Goal: Find specific page/section: Find specific page/section

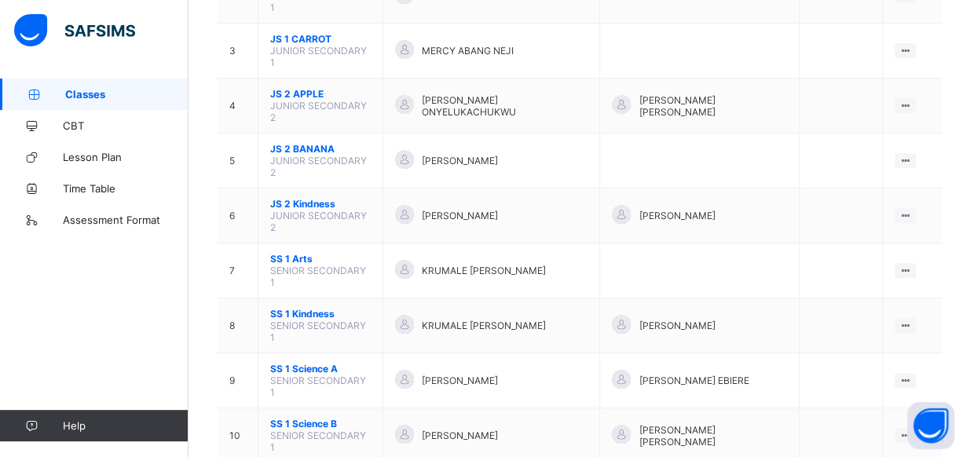
scroll to position [300, 0]
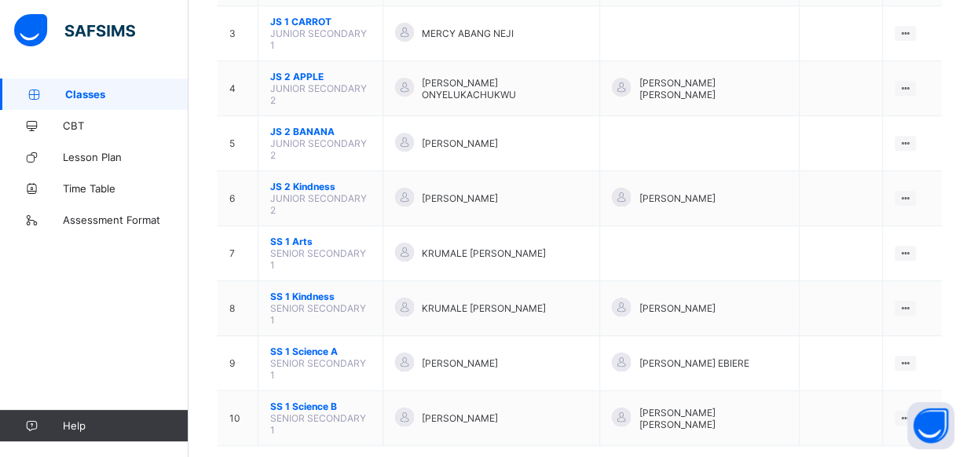
click at [126, 89] on span "Classes" at bounding box center [126, 94] width 123 height 13
click at [145, 91] on span "Classes" at bounding box center [126, 94] width 123 height 13
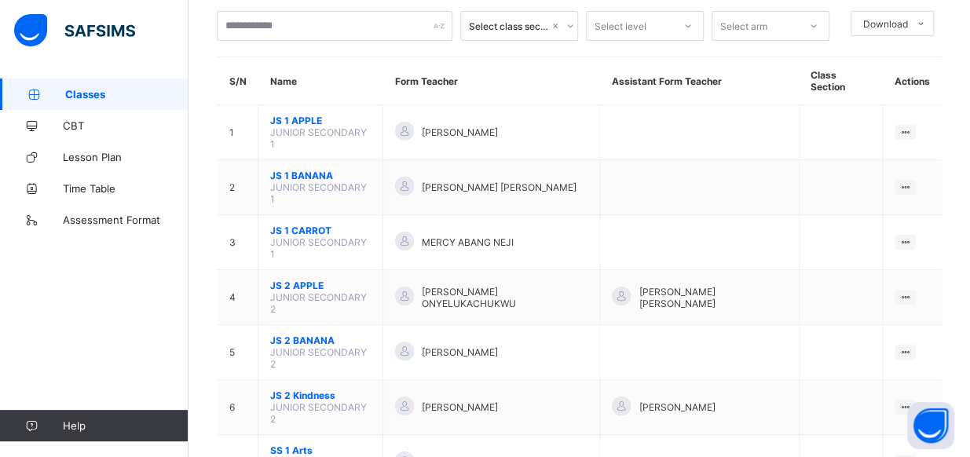
scroll to position [0, 0]
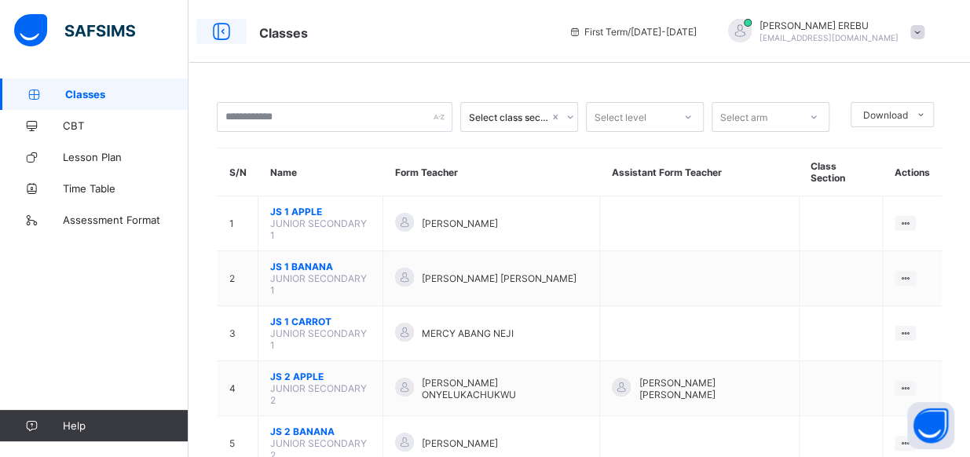
click at [218, 35] on icon at bounding box center [221, 31] width 27 height 23
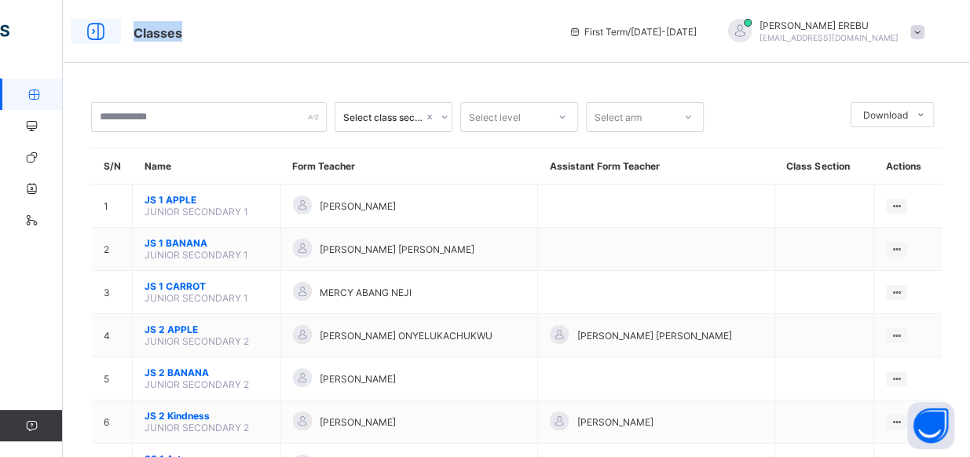
click at [218, 35] on div "Classes First Term / 2025-2026 CATHERINE EREBU erebucatherine19@gmail.com" at bounding box center [485, 31] width 970 height 63
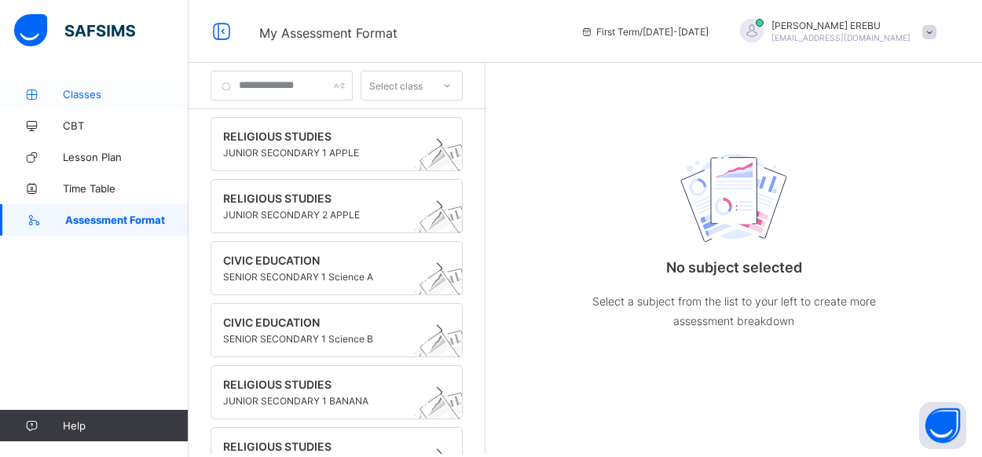
click at [88, 89] on span "Classes" at bounding box center [126, 94] width 126 height 13
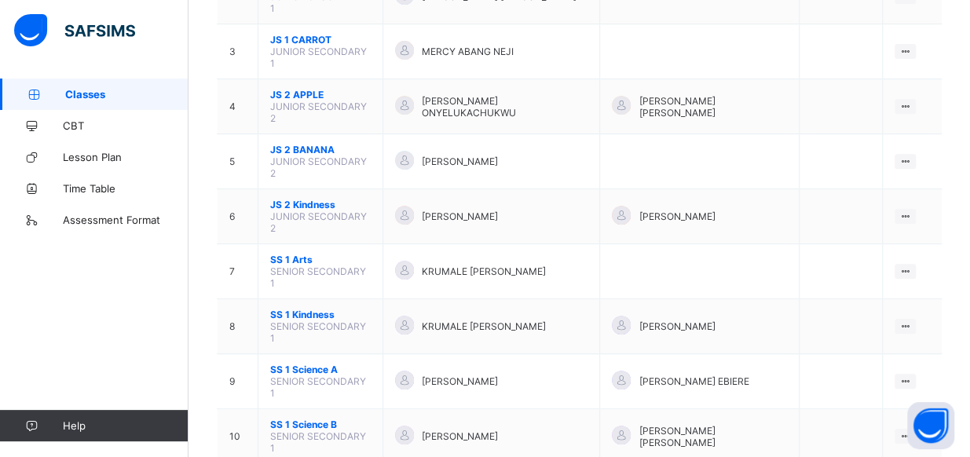
scroll to position [300, 0]
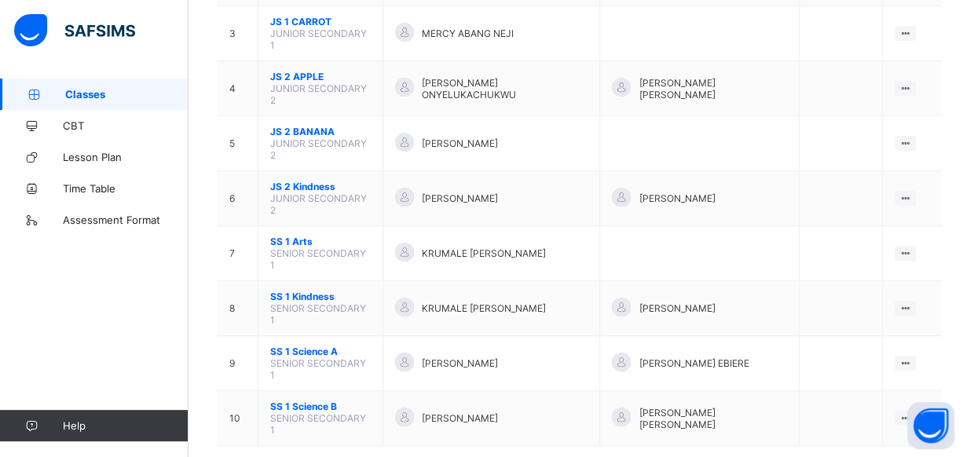
click at [127, 97] on span "Classes" at bounding box center [126, 94] width 123 height 13
click at [98, 93] on span "Classes" at bounding box center [126, 94] width 123 height 13
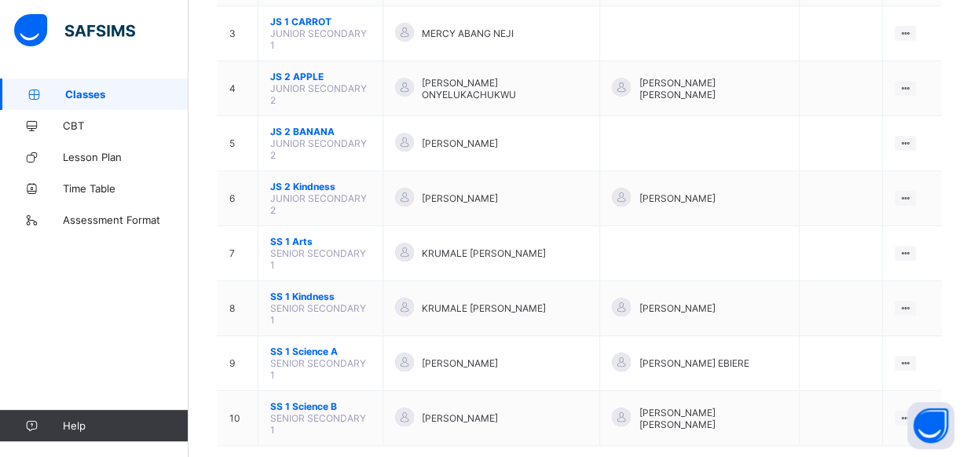
click at [98, 93] on span "Classes" at bounding box center [126, 94] width 123 height 13
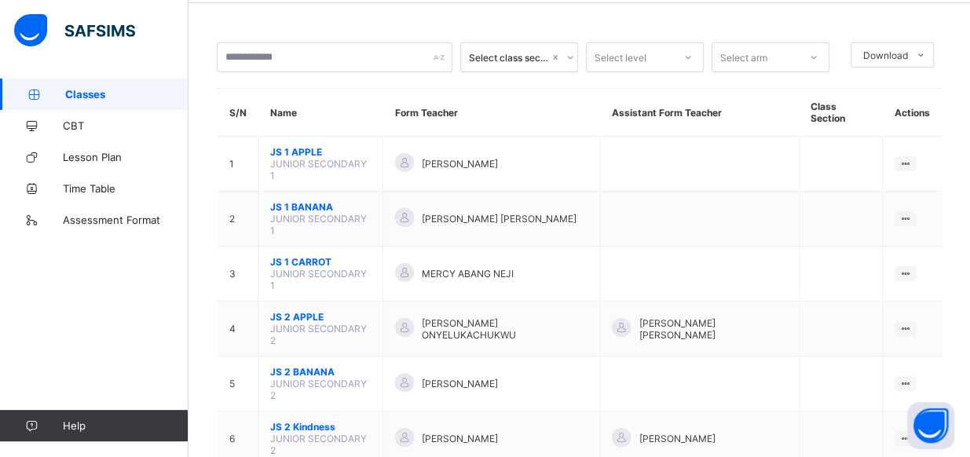
scroll to position [0, 0]
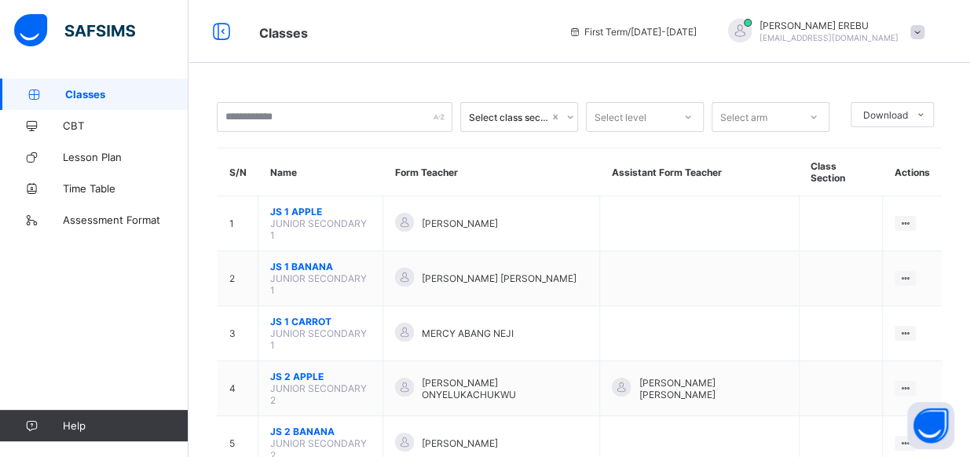
click at [159, 98] on span "Classes" at bounding box center [126, 94] width 123 height 13
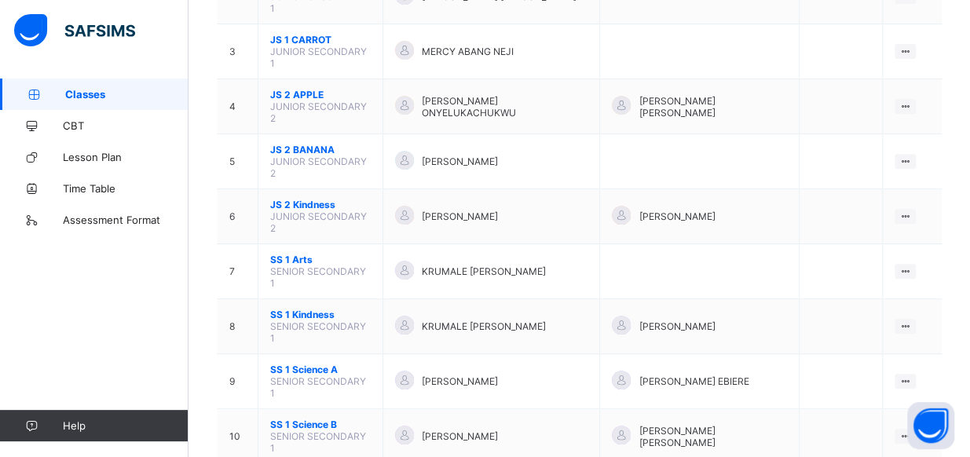
scroll to position [300, 0]
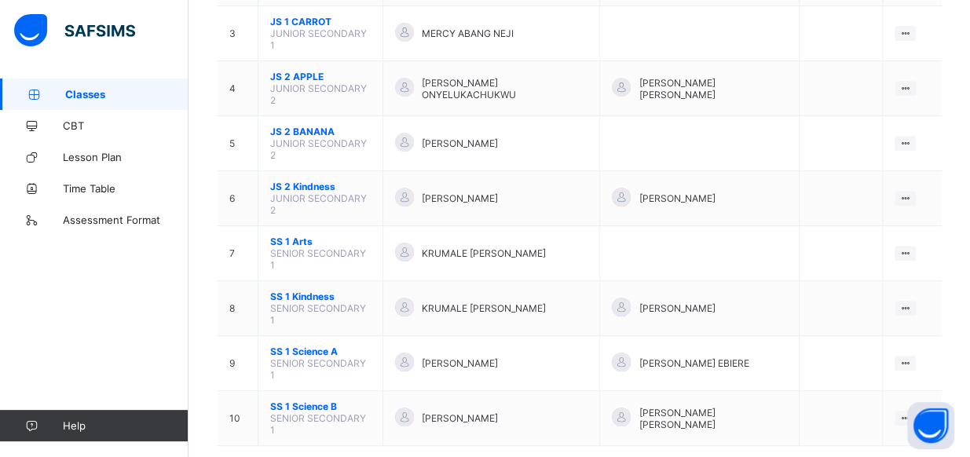
click at [142, 92] on span "Classes" at bounding box center [126, 94] width 123 height 13
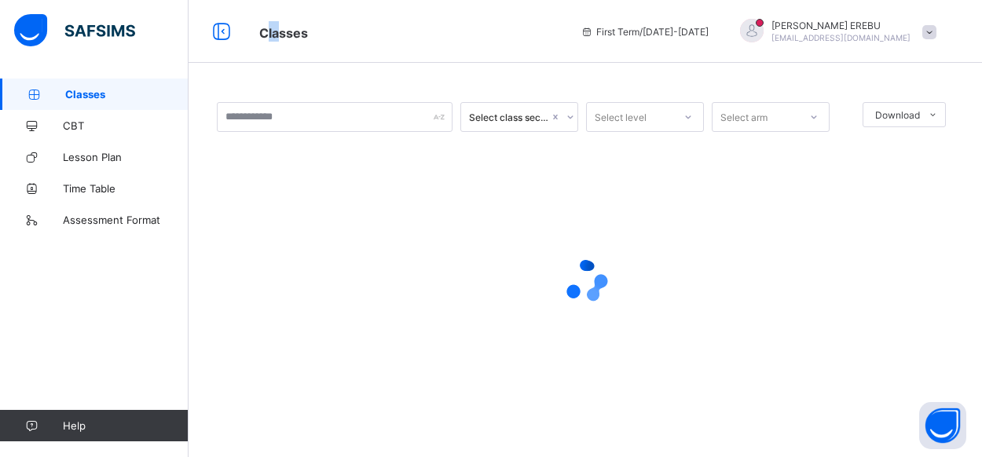
drag, startPoint x: 0, startPoint y: 0, endPoint x: 267, endPoint y: 34, distance: 269.2
click at [267, 34] on span "Classes" at bounding box center [283, 33] width 49 height 16
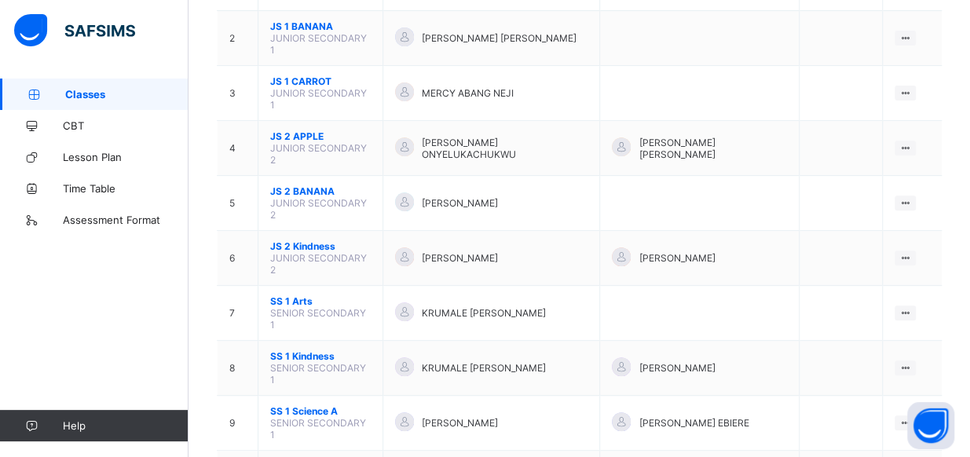
scroll to position [300, 0]
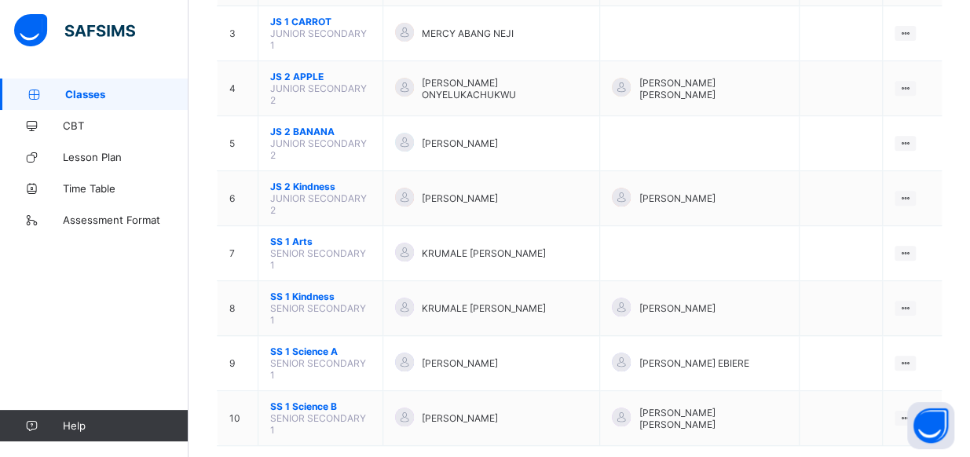
click at [112, 93] on span "Classes" at bounding box center [126, 94] width 123 height 13
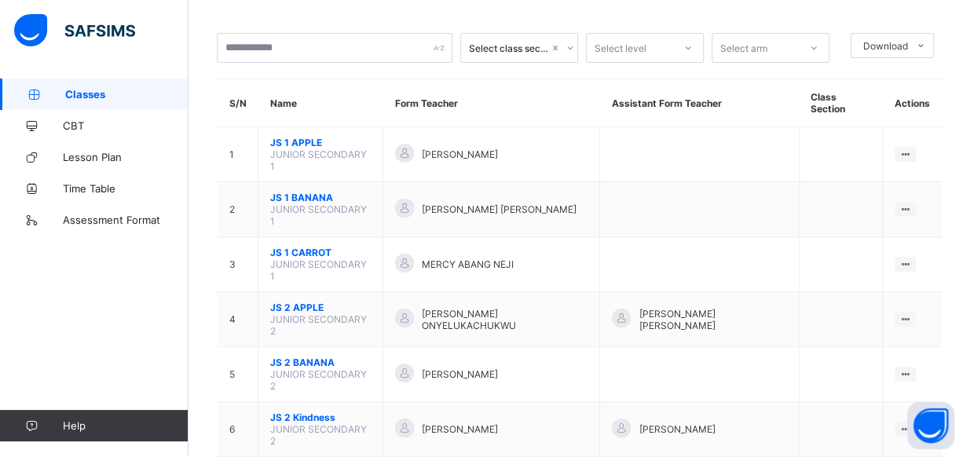
scroll to position [0, 0]
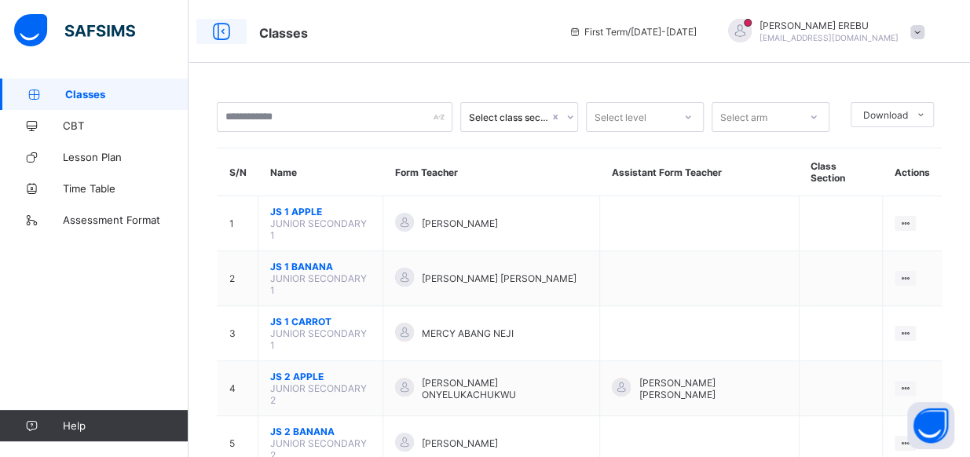
click at [225, 33] on icon at bounding box center [221, 31] width 27 height 23
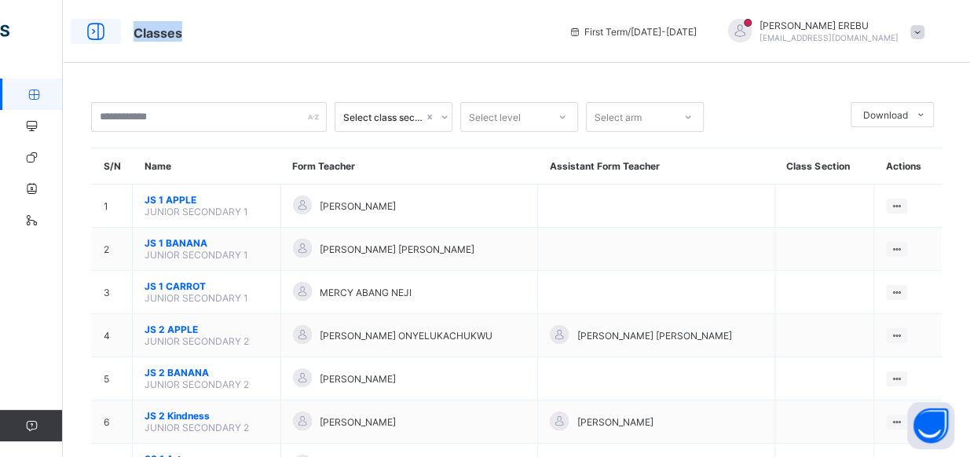
click at [225, 33] on div "Classes First Term / 2025-2026 CATHERINE EREBU erebucatherine19@gmail.com" at bounding box center [485, 31] width 970 height 63
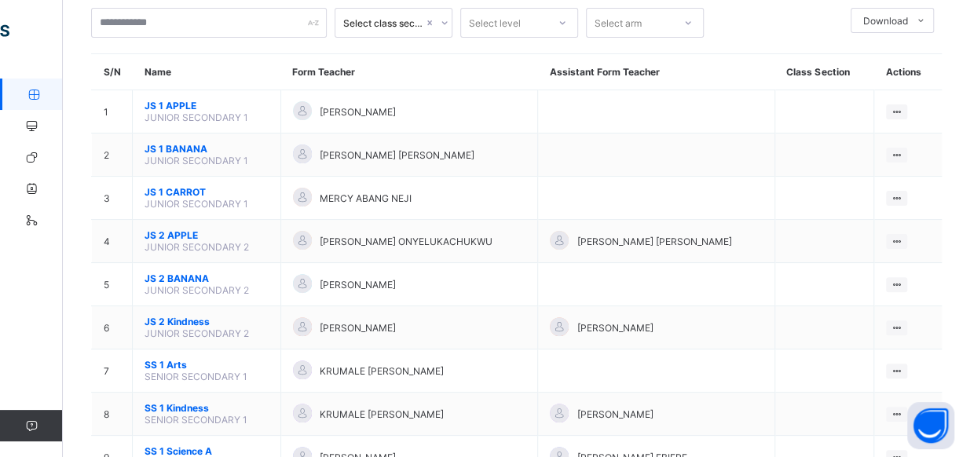
scroll to position [179, 0]
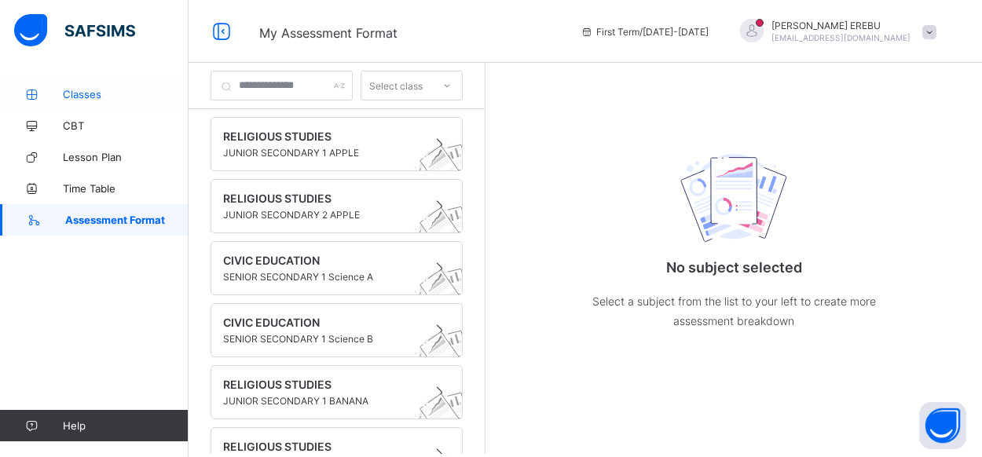
click at [99, 91] on span "Classes" at bounding box center [126, 94] width 126 height 13
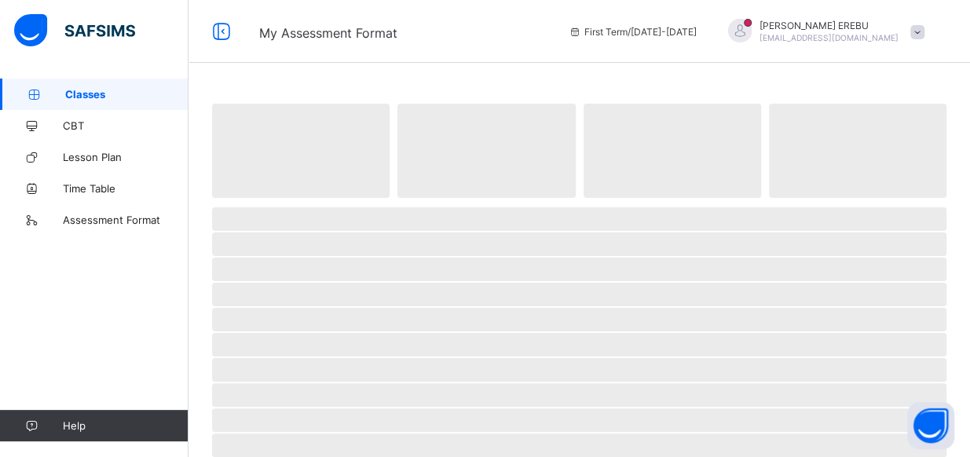
click at [99, 91] on span "Classes" at bounding box center [126, 94] width 123 height 13
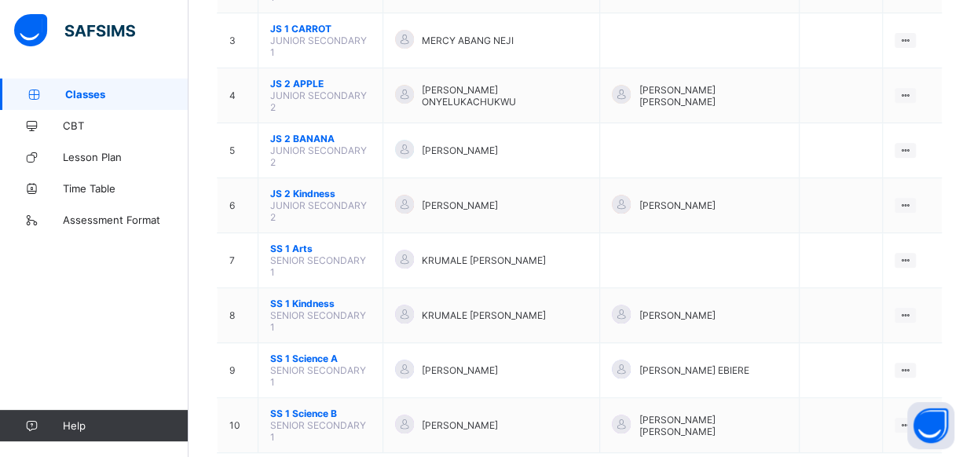
scroll to position [300, 0]
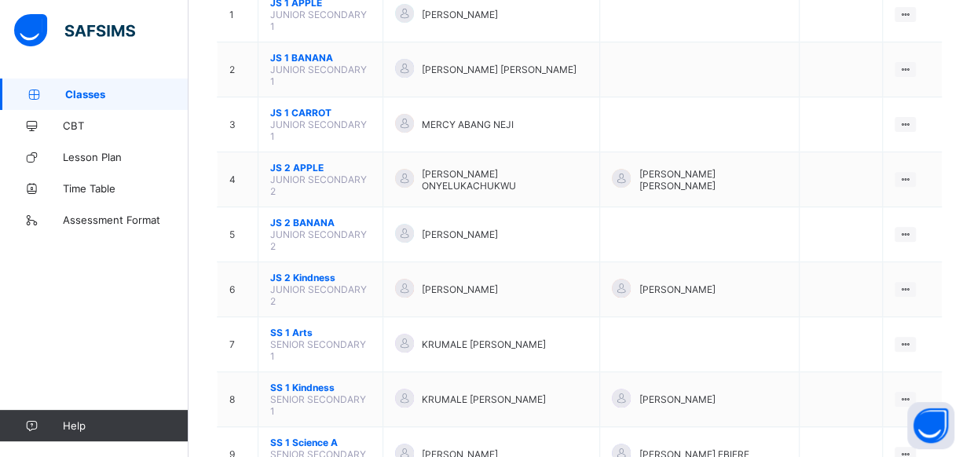
scroll to position [283, 0]
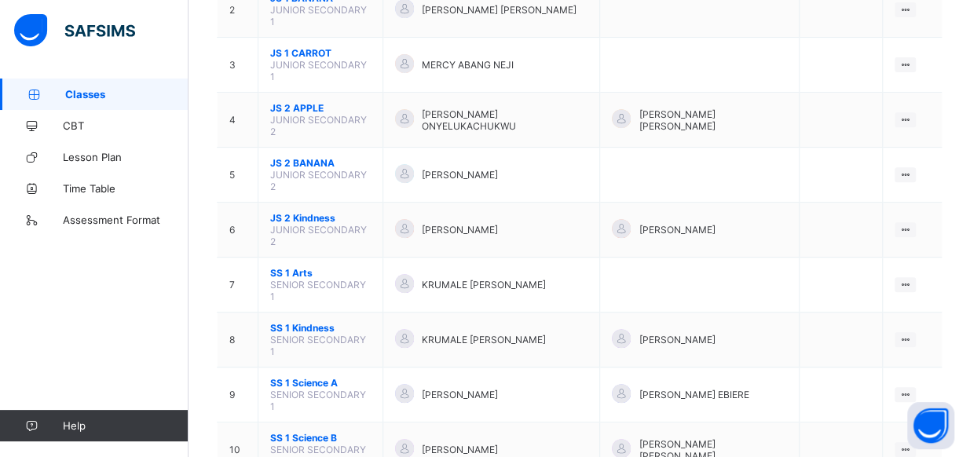
scroll to position [283, 0]
